Goal: Use online tool/utility: Utilize a website feature to perform a specific function

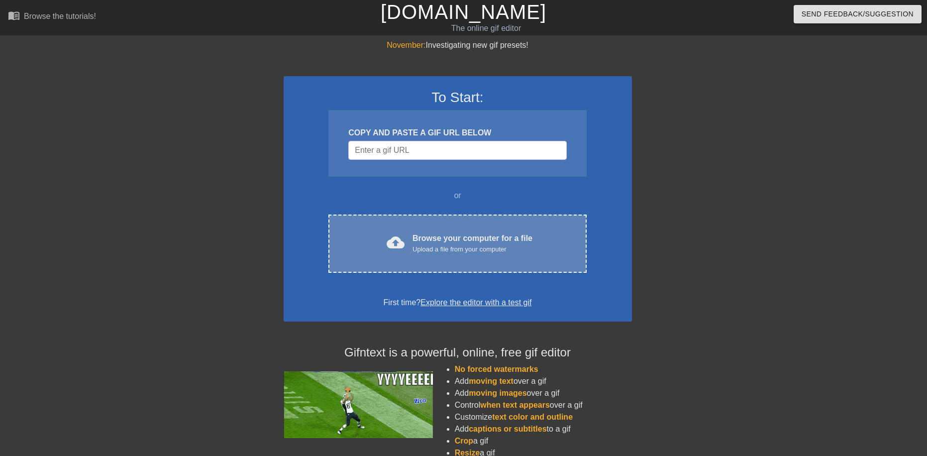
click at [442, 261] on div "cloud_upload Browse your computer for a file Upload a file from your computer C…" at bounding box center [457, 243] width 258 height 58
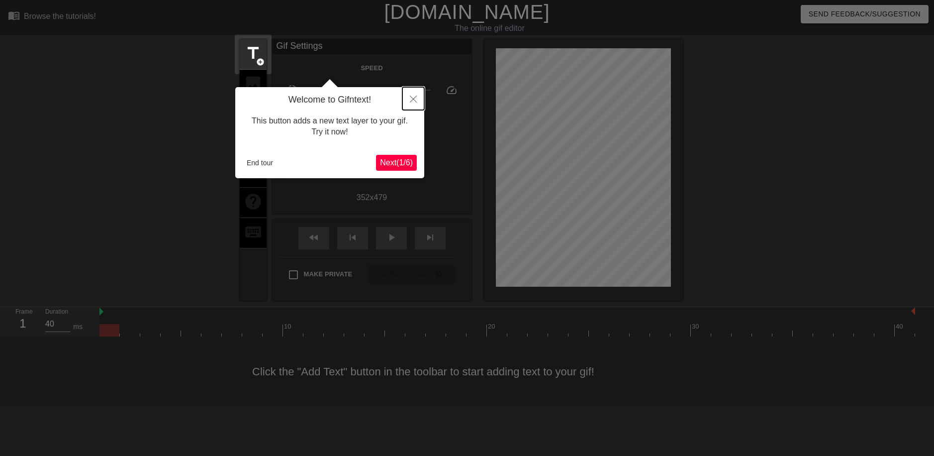
click at [410, 96] on icon "Close" at bounding box center [413, 98] width 7 height 7
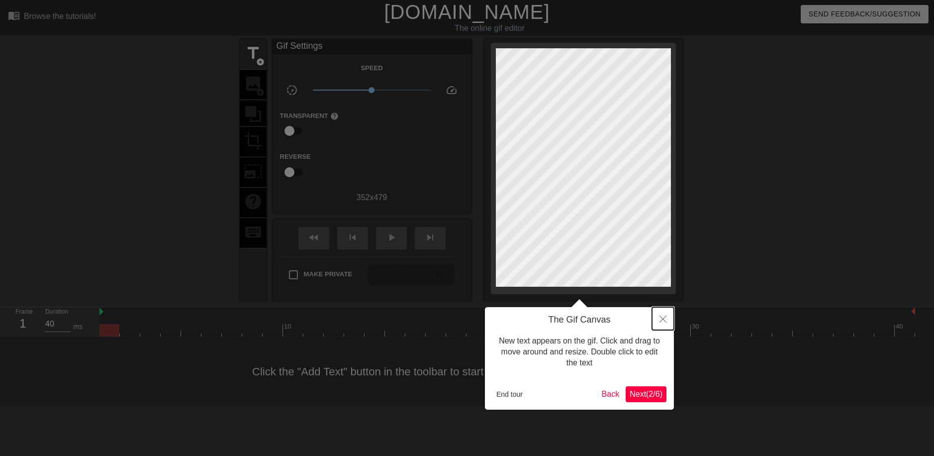
click at [659, 316] on button "Close" at bounding box center [663, 318] width 22 height 23
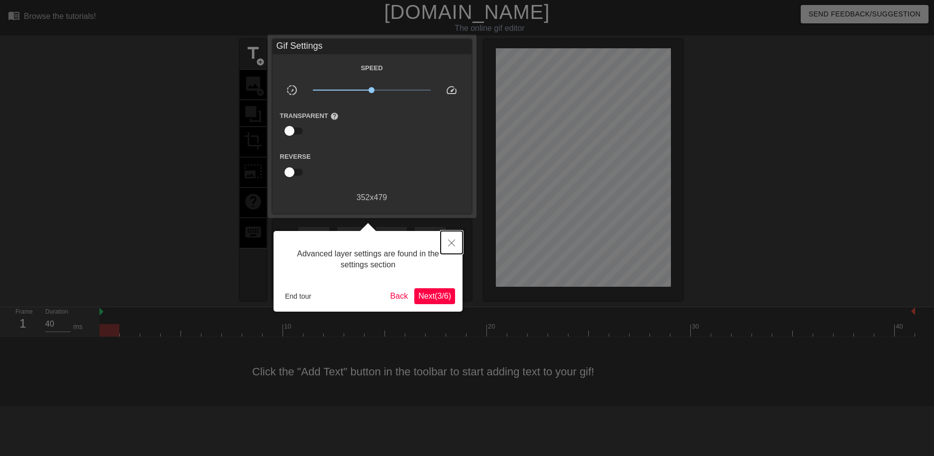
click at [450, 243] on icon "Close" at bounding box center [451, 242] width 7 height 7
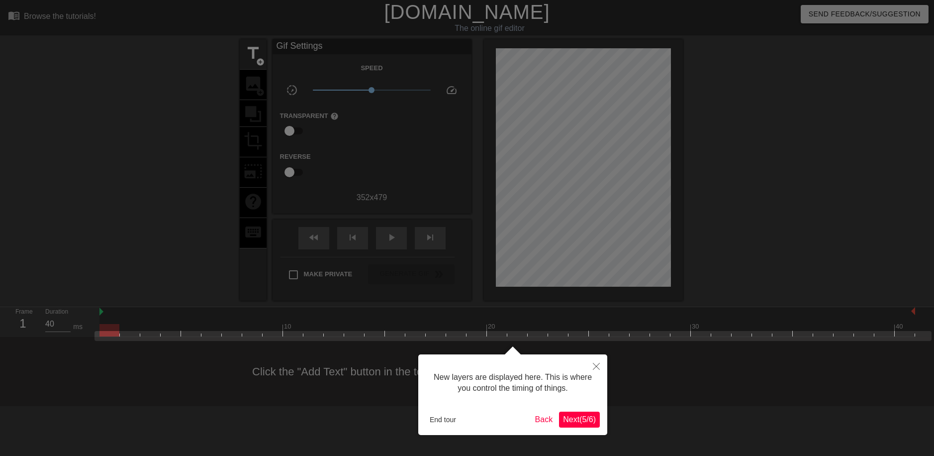
scroll to position [8, 0]
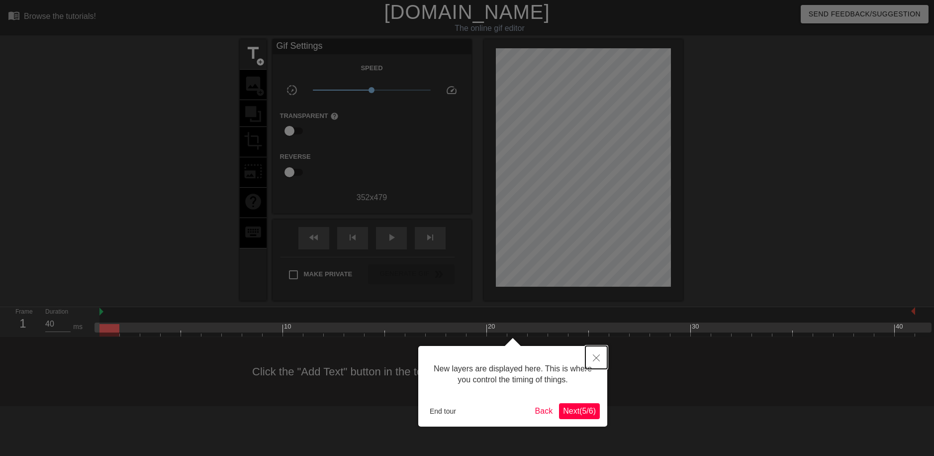
click at [599, 355] on icon "Close" at bounding box center [596, 357] width 7 height 7
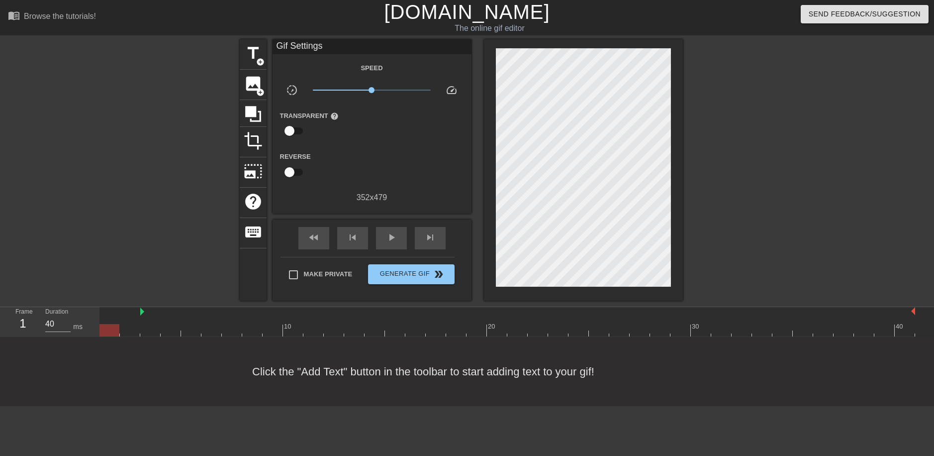
drag, startPoint x: 101, startPoint y: 310, endPoint x: 159, endPoint y: 321, distance: 58.7
click at [153, 319] on div "10 20 30 40" at bounding box center [507, 321] width 816 height 29
drag, startPoint x: 144, startPoint y: 331, endPoint x: 158, endPoint y: 324, distance: 15.4
click at [140, 330] on div "10 20 30 40" at bounding box center [507, 321] width 816 height 29
drag, startPoint x: 161, startPoint y: 311, endPoint x: 50, endPoint y: 307, distance: 111.5
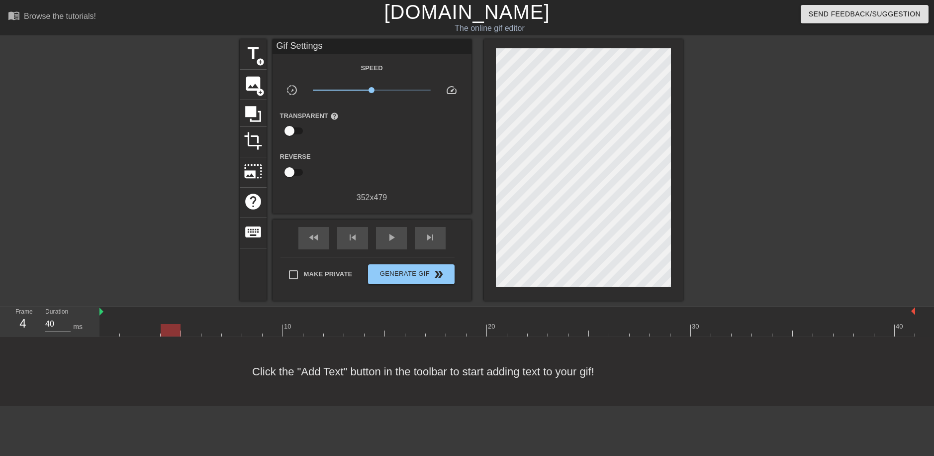
click at [50, 307] on div "Frame 4 Duration 40 ms 10 20 30 40" at bounding box center [467, 322] width 934 height 30
type input "40"
drag, startPoint x: 172, startPoint y: 327, endPoint x: 473, endPoint y: 334, distance: 302.0
click at [473, 334] on div at bounding box center [477, 330] width 20 height 12
click at [255, 88] on span "image" at bounding box center [253, 83] width 19 height 19
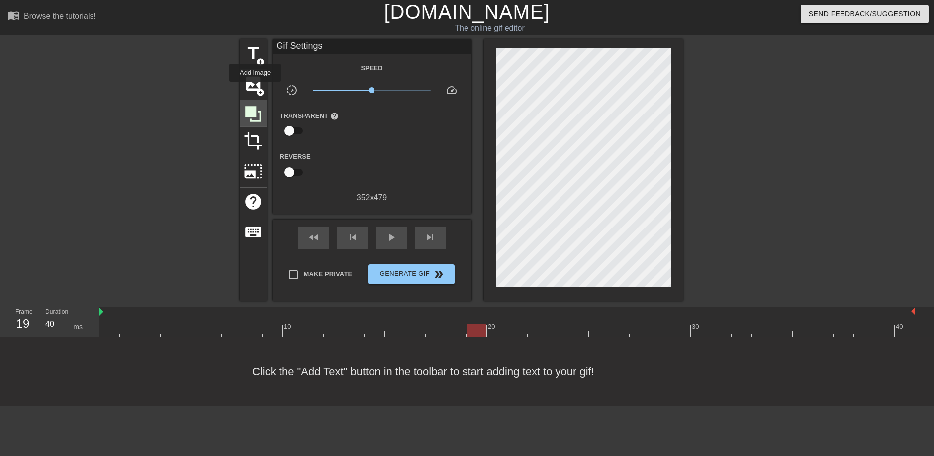
scroll to position [0, 0]
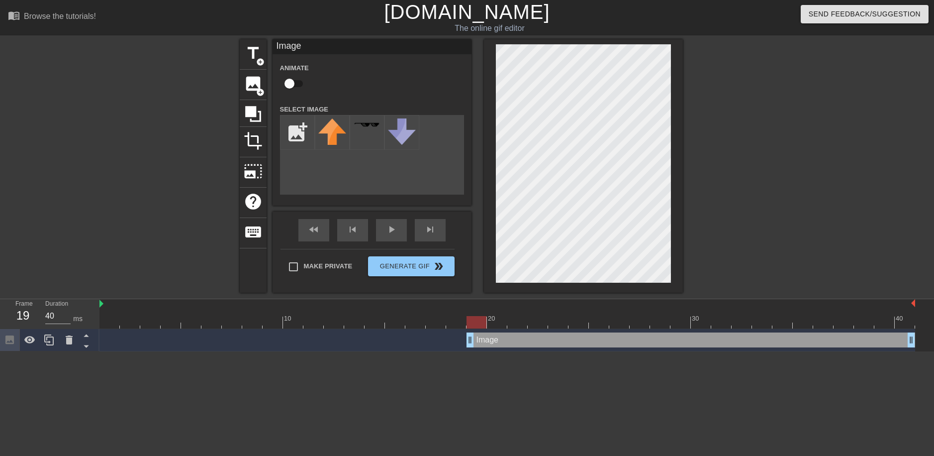
click at [499, 340] on div "Image drag_handle drag_handle" at bounding box center [691, 339] width 449 height 15
click at [295, 125] on input "file" at bounding box center [297, 132] width 34 height 34
type input "C:\fakepath\image_2025-10-03_164058645.png"
click at [478, 323] on div at bounding box center [477, 322] width 20 height 12
click at [545, 154] on div "title add_circle image add_circle crop photo_size_select_large help keyboard Im…" at bounding box center [461, 165] width 443 height 253
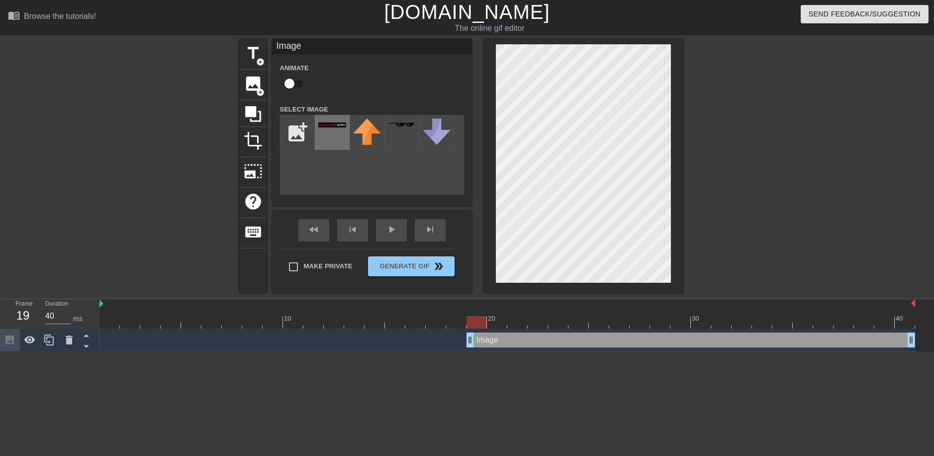
click at [336, 125] on img at bounding box center [332, 124] width 28 height 5
click at [671, 87] on div at bounding box center [583, 165] width 199 height 253
click at [492, 38] on div "menu_book Browse the tutorials! [DOMAIN_NAME] The online gif editor Send Feedba…" at bounding box center [467, 175] width 934 height 351
click at [478, 321] on div at bounding box center [477, 322] width 20 height 12
type input "40"
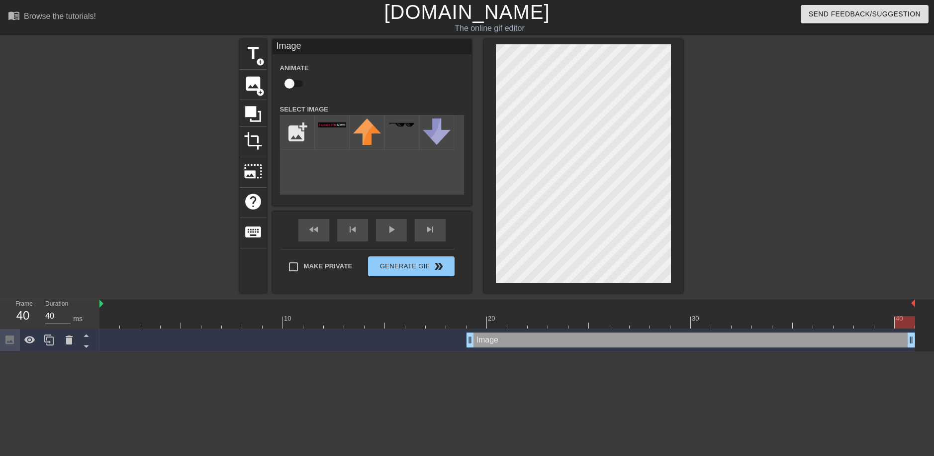
drag, startPoint x: 473, startPoint y: 322, endPoint x: 934, endPoint y: 339, distance: 460.8
click at [926, 339] on div "10 20 30 40 Image drag_handle drag_handle" at bounding box center [516, 325] width 835 height 52
click at [395, 273] on button "Generate Gif double_arrow" at bounding box center [411, 266] width 86 height 20
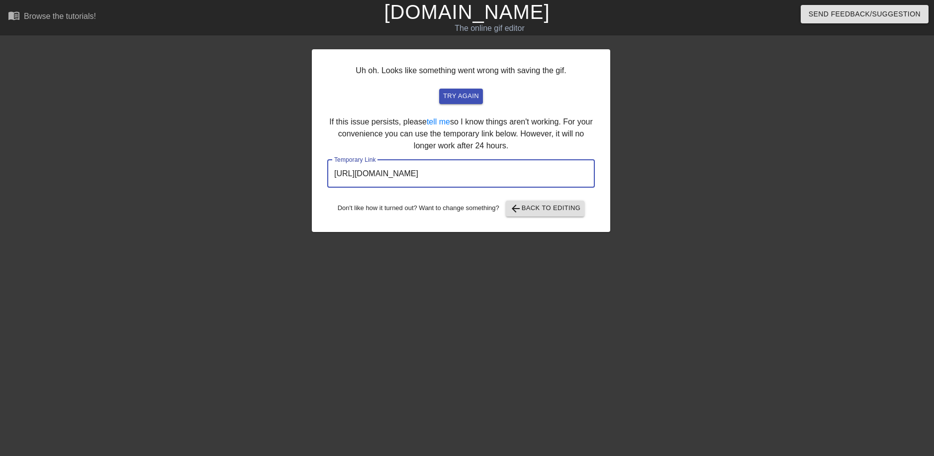
click at [439, 176] on input "[URL][DOMAIN_NAME]" at bounding box center [461, 174] width 268 height 28
click at [460, 96] on span "try again" at bounding box center [461, 96] width 36 height 11
